Goal: Transaction & Acquisition: Purchase product/service

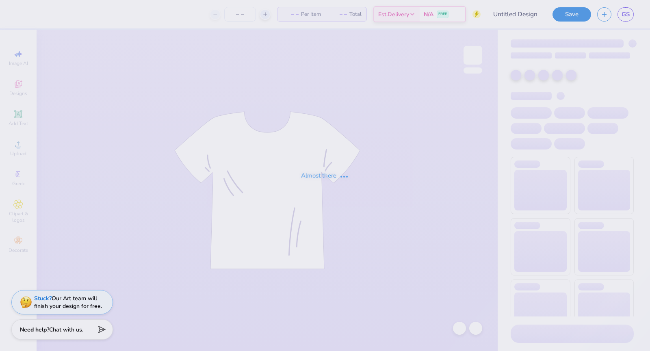
type input "QZIP V2"
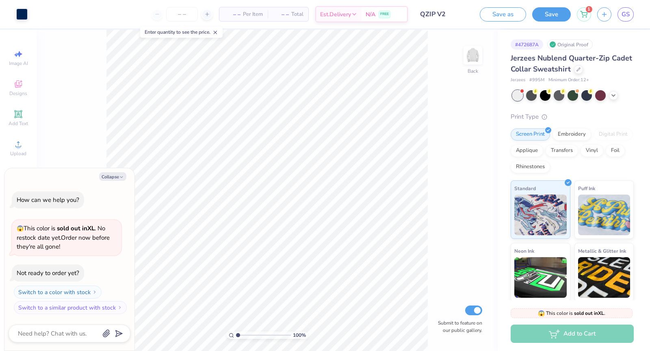
type textarea "x"
click at [182, 16] on input "number" at bounding box center [182, 14] width 32 height 15
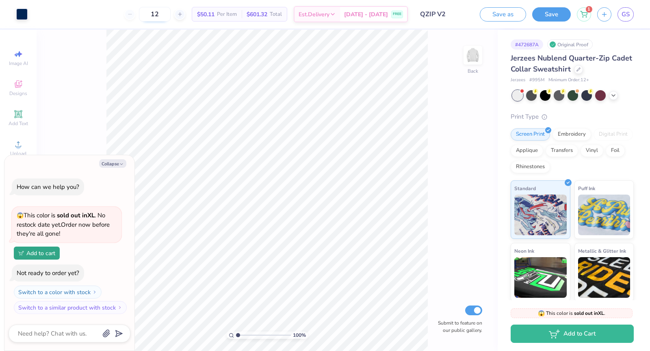
click at [170, 15] on input "12" at bounding box center [155, 14] width 32 height 15
click at [171, 13] on input "15" at bounding box center [155, 14] width 32 height 15
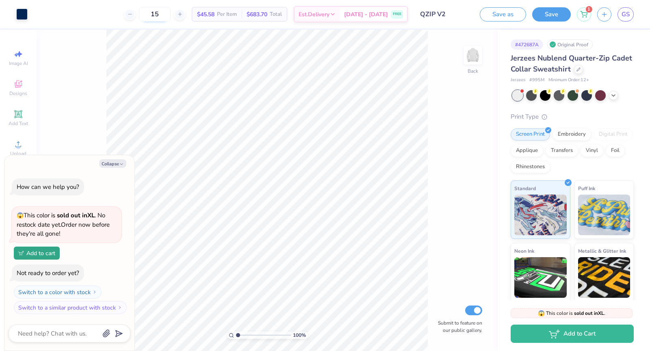
click at [171, 13] on input "15" at bounding box center [155, 14] width 32 height 15
click at [171, 13] on input "20" at bounding box center [155, 14] width 32 height 15
click at [166, 13] on input "30" at bounding box center [150, 14] width 32 height 15
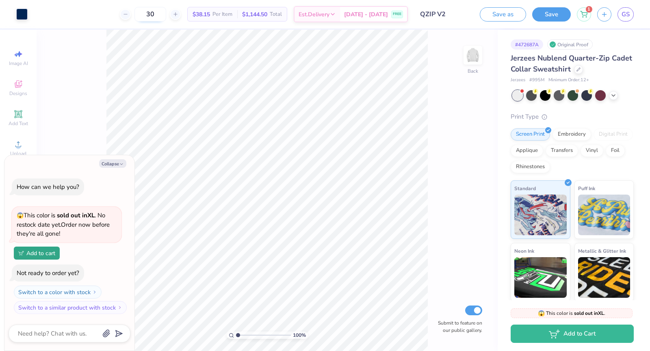
click at [166, 13] on input "30" at bounding box center [150, 14] width 32 height 15
click at [171, 13] on input "15" at bounding box center [155, 14] width 32 height 15
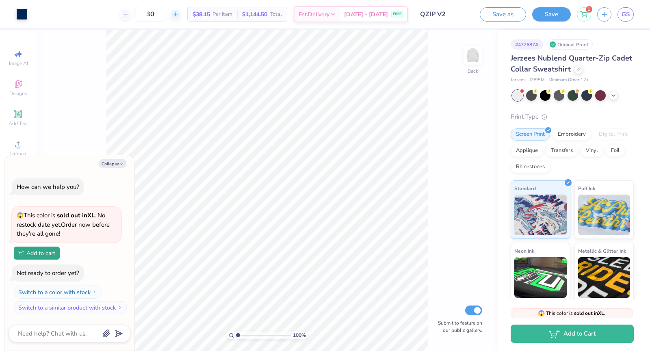
click at [181, 14] on div at bounding box center [175, 14] width 11 height 11
click at [181, 15] on div at bounding box center [175, 14] width 11 height 11
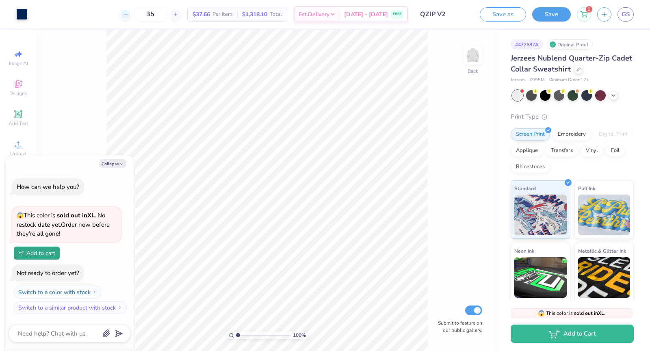
click at [131, 17] on div at bounding box center [125, 14] width 11 height 11
click at [131, 19] on div at bounding box center [125, 14] width 11 height 11
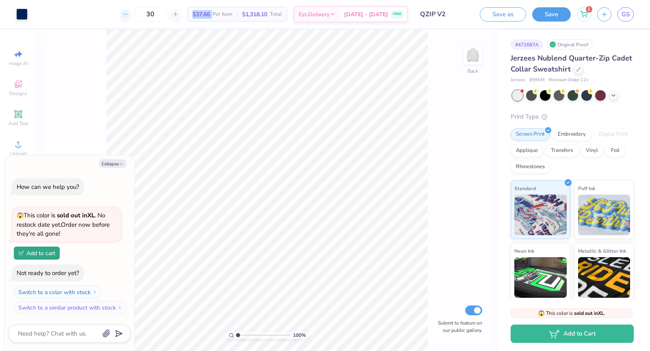
click at [131, 19] on div at bounding box center [125, 14] width 11 height 11
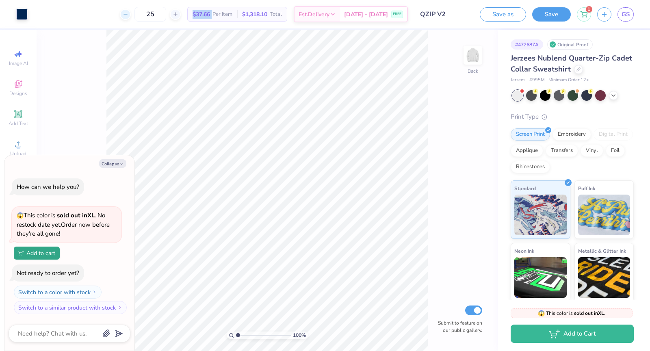
click at [131, 19] on div at bounding box center [125, 14] width 11 height 11
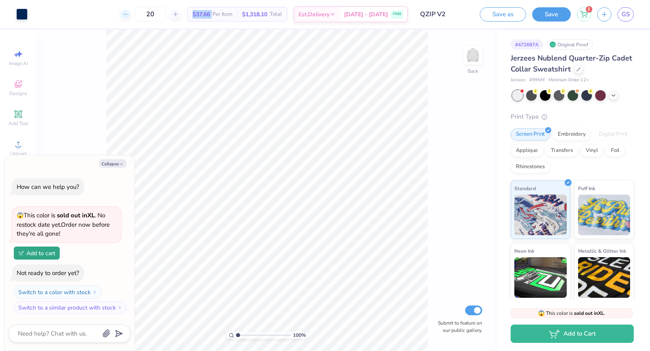
click at [131, 19] on div at bounding box center [125, 14] width 11 height 11
click at [133, 19] on div "18 $37.66 Per Item $1,318.10 Total Est. Delivery [DATE] - [DATE] FREE" at bounding box center [221, 14] width 374 height 28
click at [133, 19] on div "18 Per Item Total Est. Delivery N/A FREE" at bounding box center [221, 14] width 374 height 28
click at [136, 16] on div "18" at bounding box center [154, 14] width 61 height 15
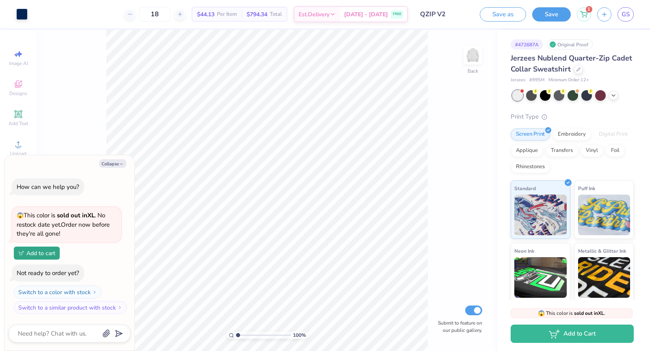
click at [136, 16] on div "18" at bounding box center [154, 14] width 61 height 15
click at [133, 13] on icon at bounding box center [130, 14] width 6 height 6
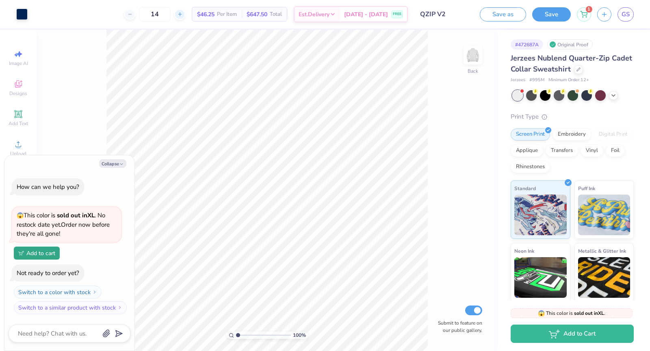
click at [183, 13] on icon at bounding box center [180, 14] width 6 height 6
type input "15"
